Goal: Check status: Check status

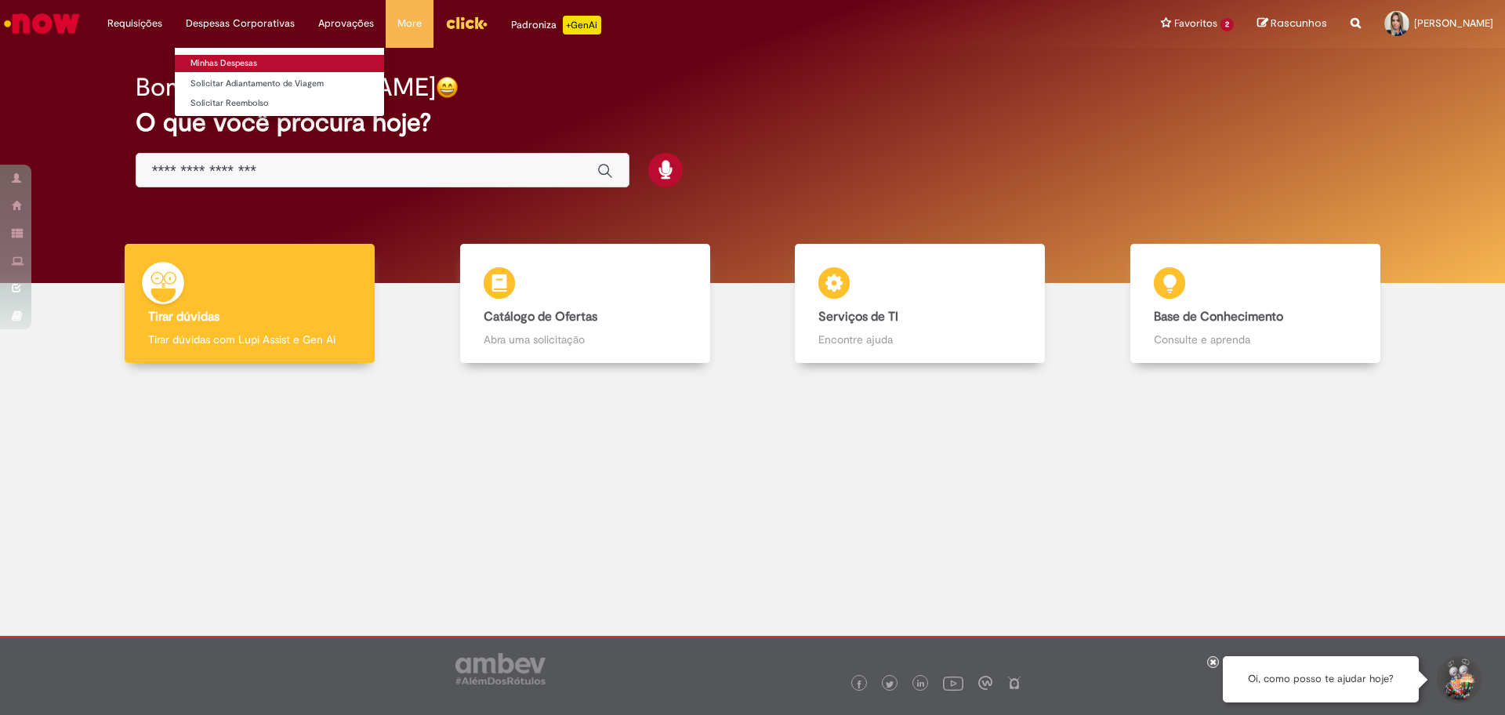
click at [259, 60] on link "Minhas Despesas" at bounding box center [279, 63] width 209 height 17
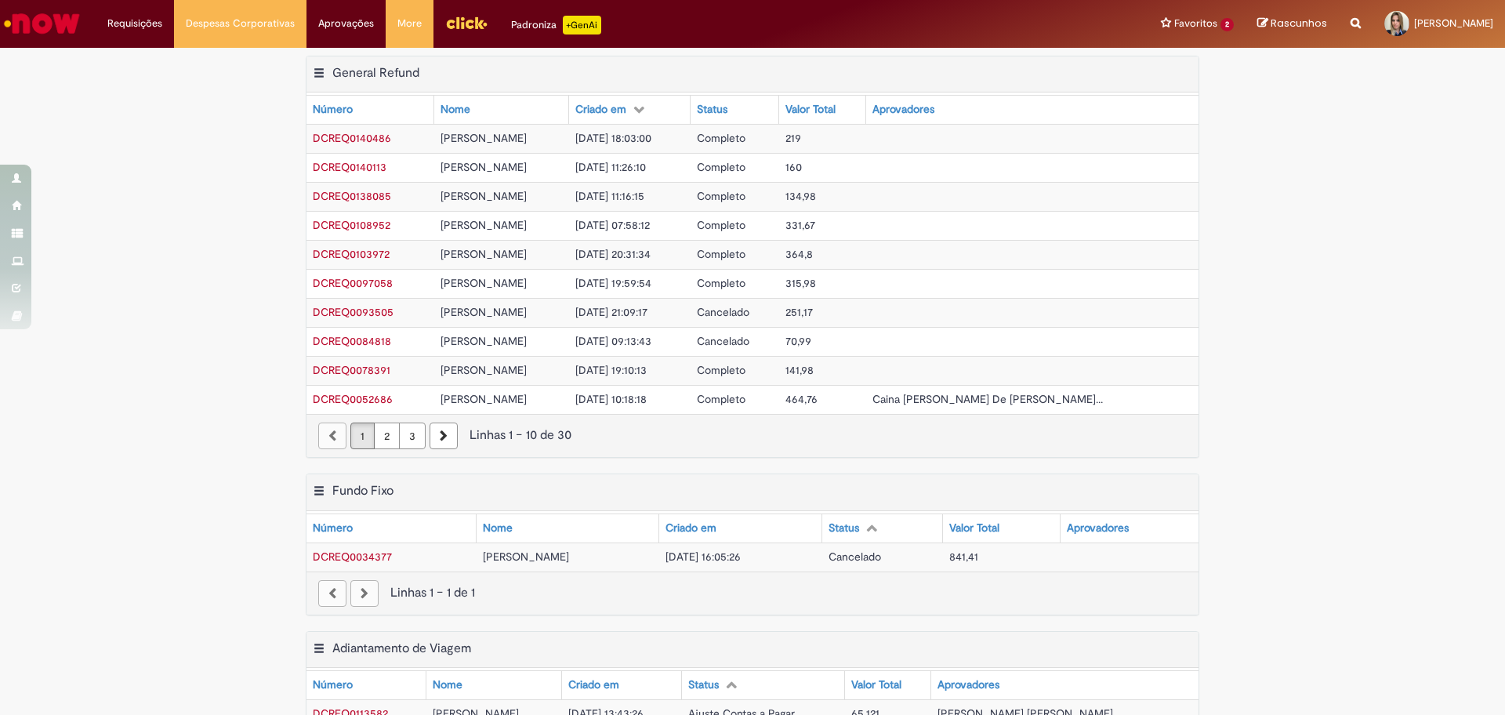
scroll to position [521, 0]
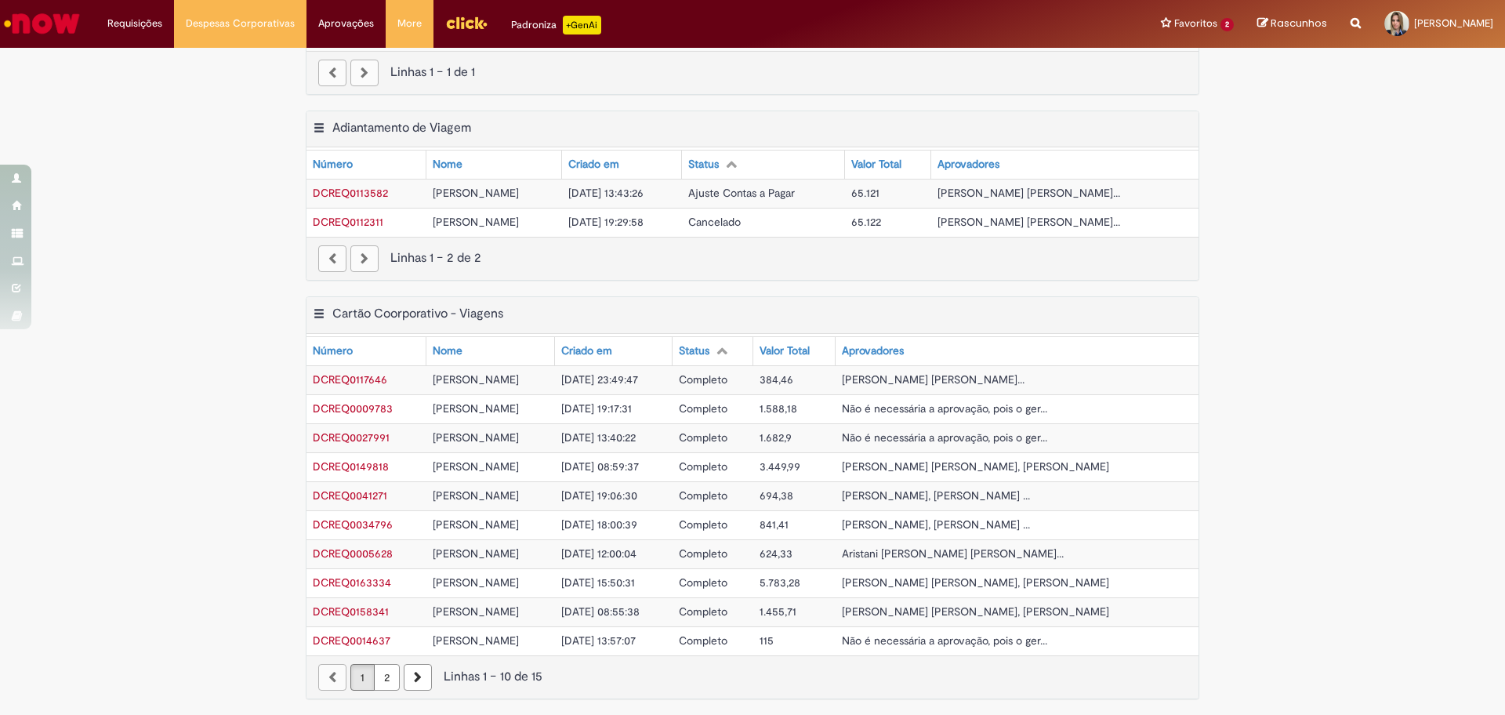
click at [384, 679] on link "2" at bounding box center [387, 677] width 26 height 27
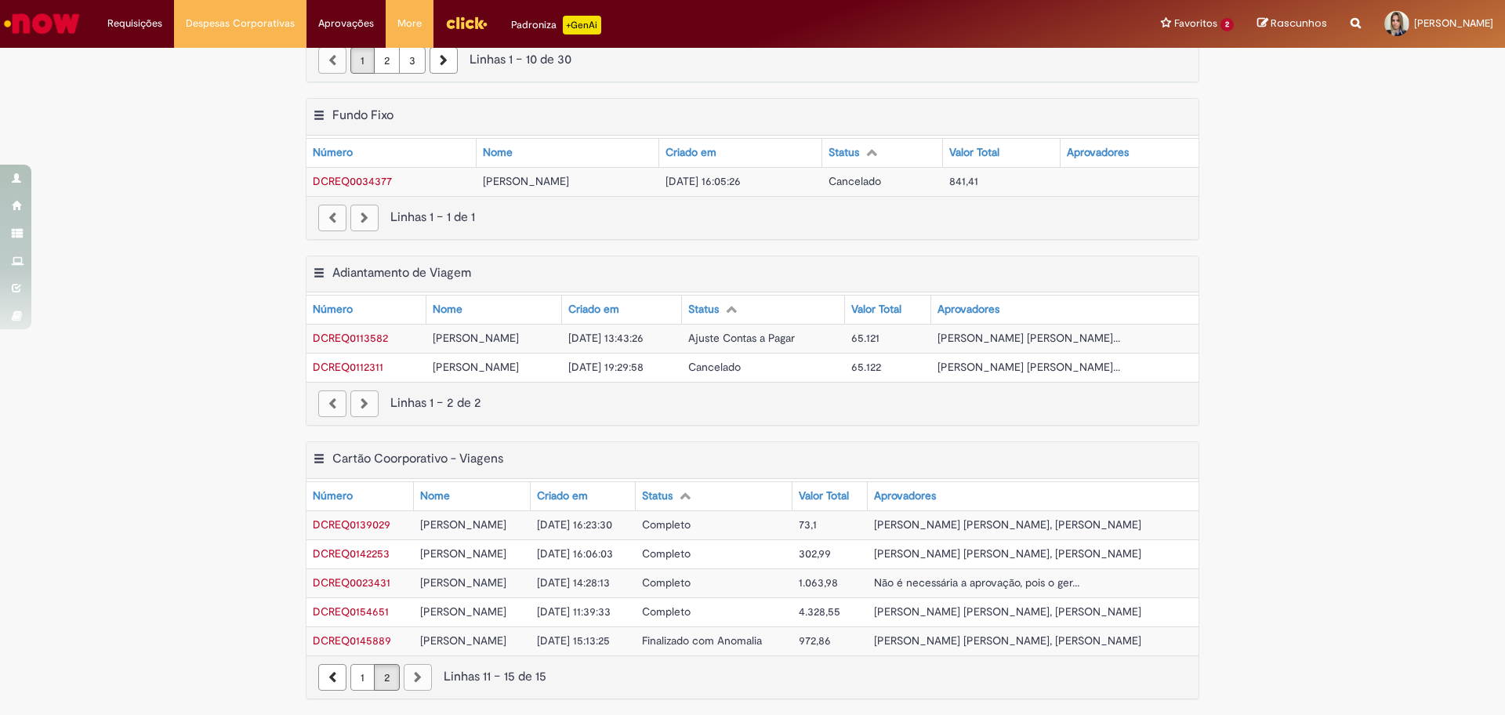
scroll to position [376, 0]
click at [762, 642] on span "Finalizado com Anomalia" at bounding box center [702, 641] width 120 height 14
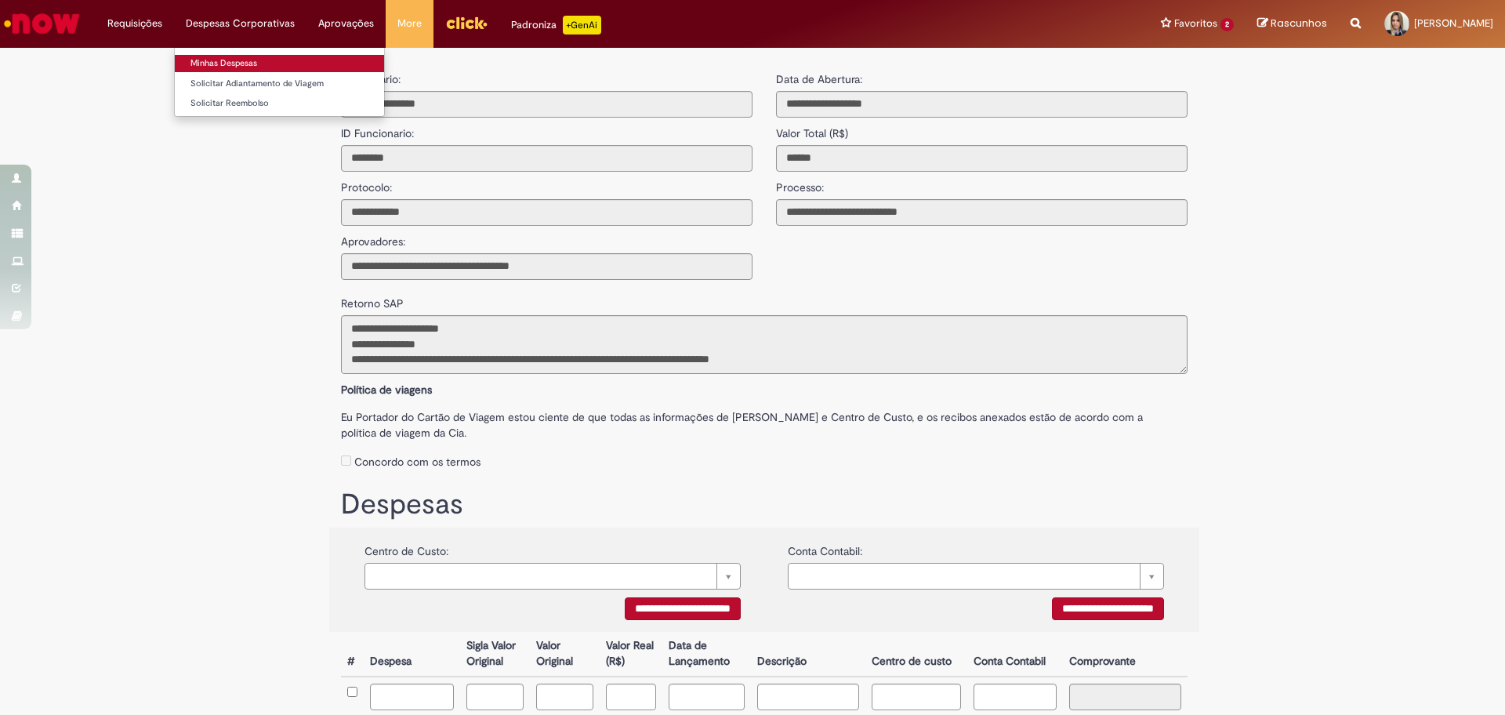
click at [234, 62] on link "Minhas Despesas" at bounding box center [279, 63] width 209 height 17
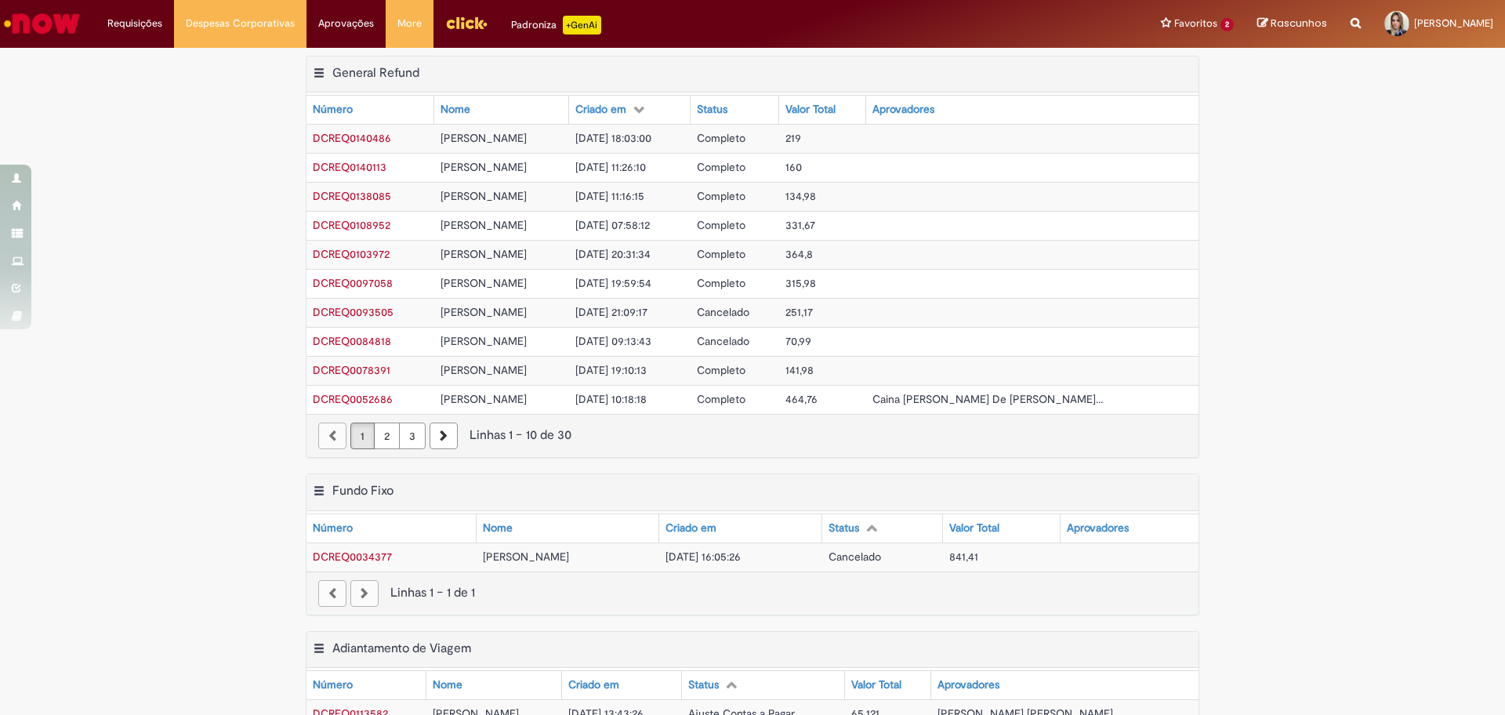
scroll to position [521, 0]
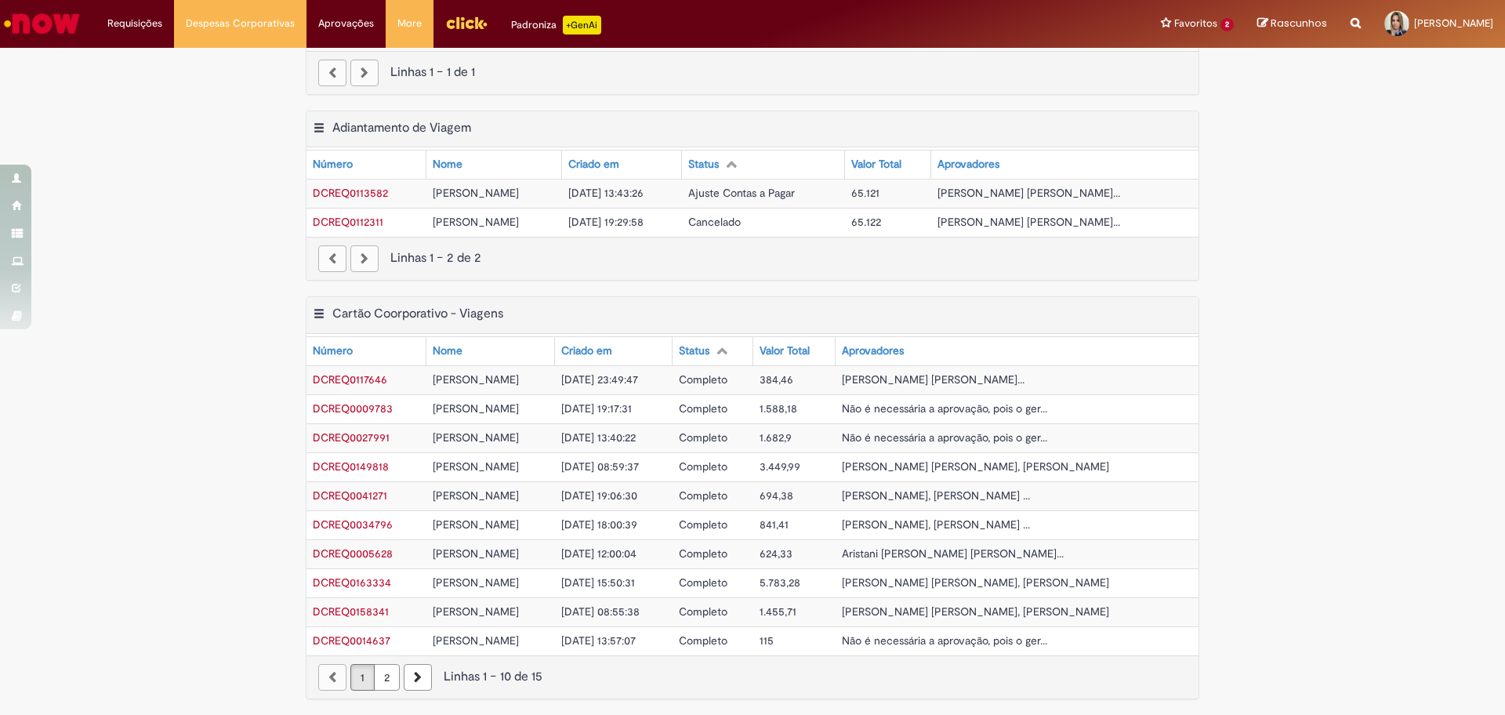
click at [386, 679] on link "2" at bounding box center [387, 677] width 26 height 27
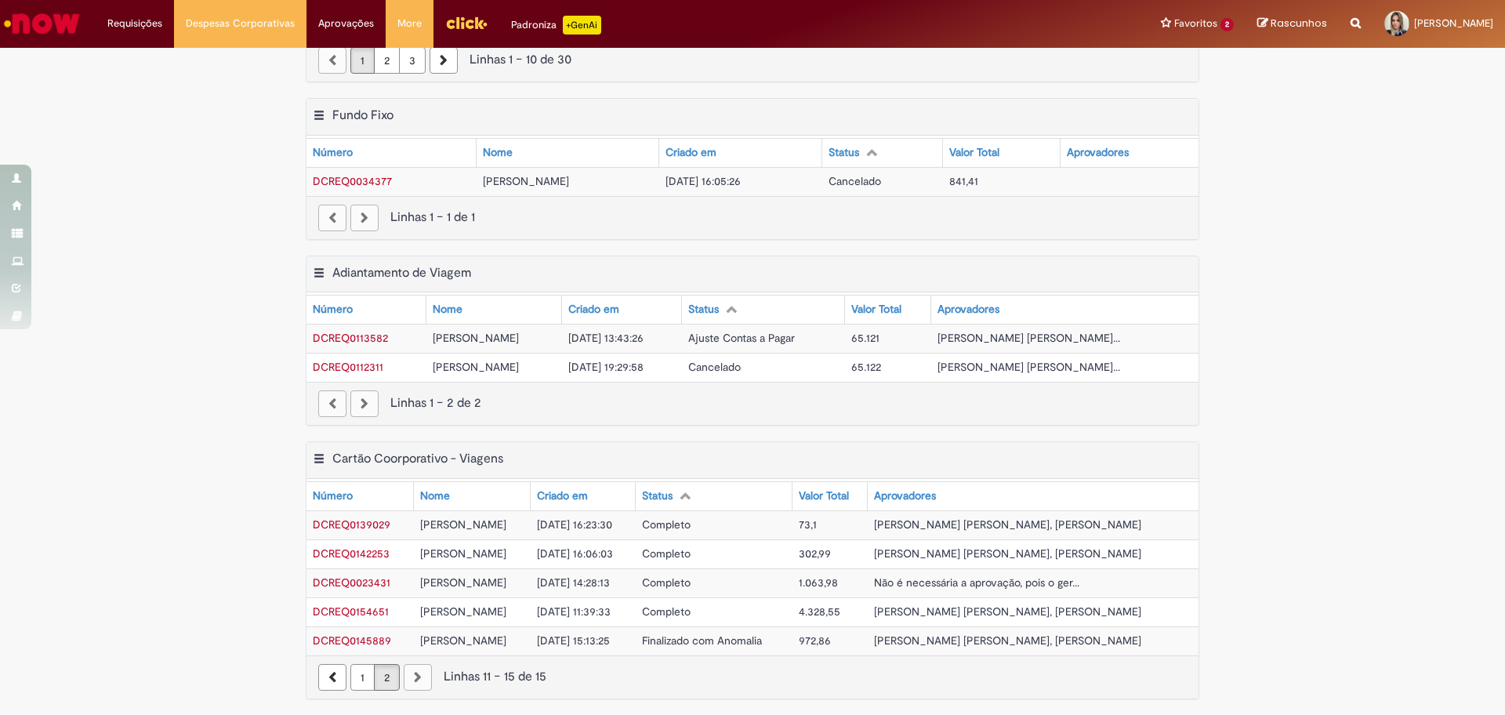
scroll to position [376, 0]
click at [350, 676] on link "1" at bounding box center [362, 677] width 24 height 27
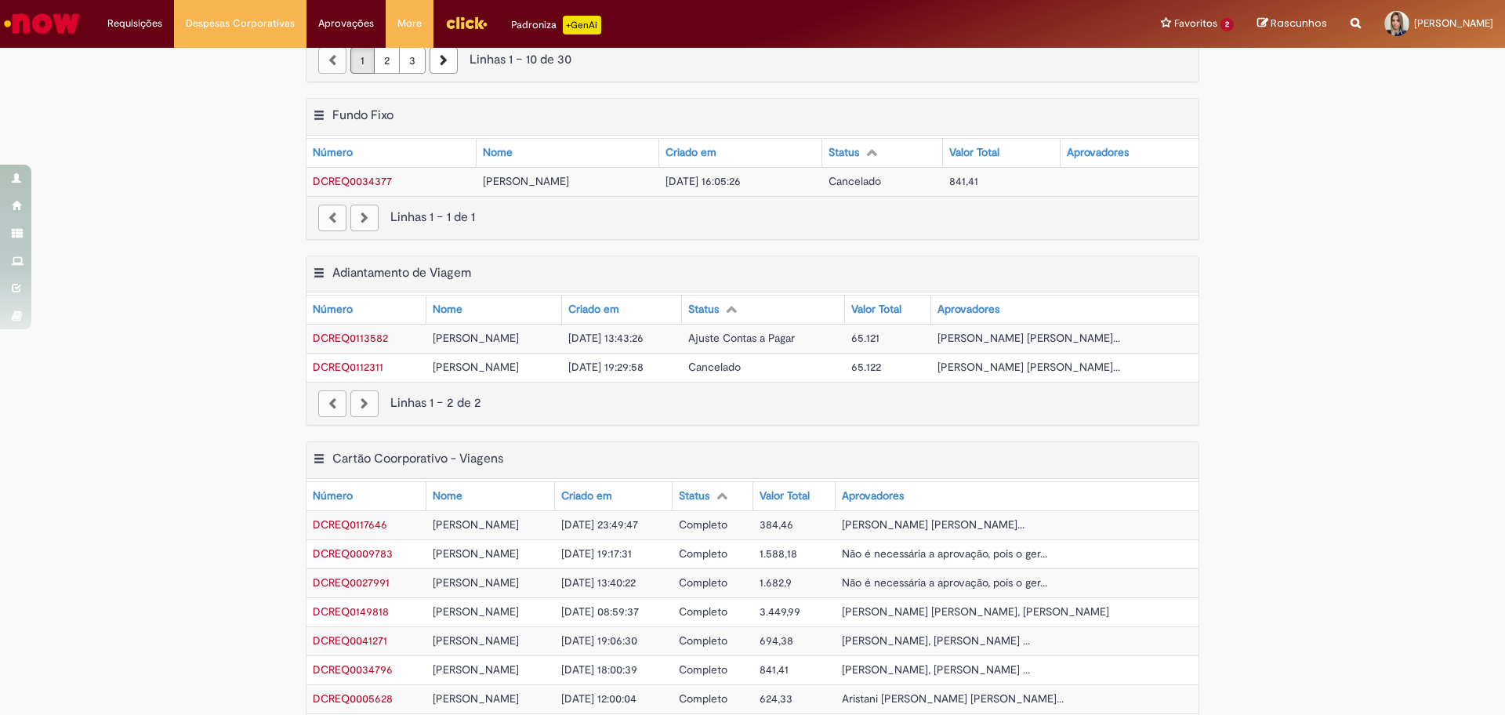
click at [673, 499] on th "Criado em" at bounding box center [614, 496] width 118 height 28
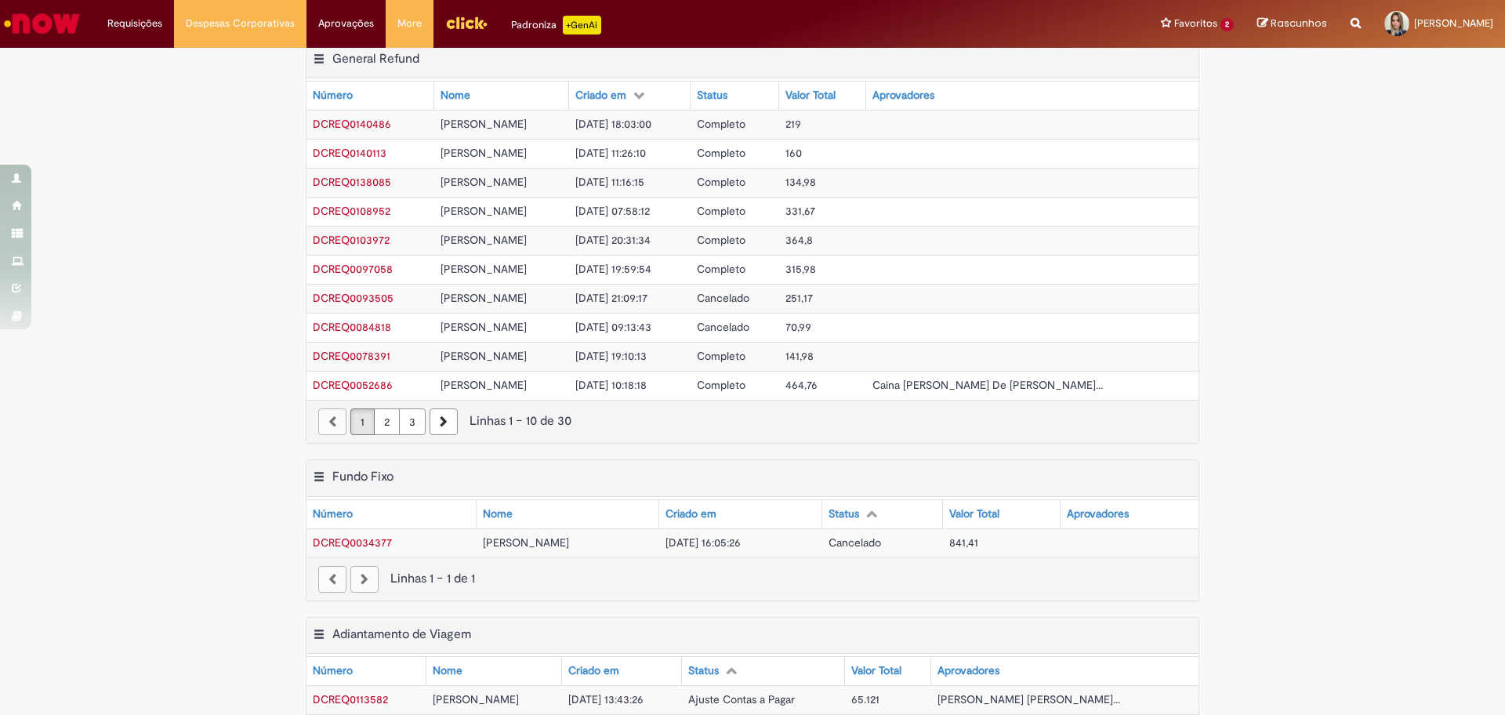
scroll to position [0, 0]
